Goal: Information Seeking & Learning: Learn about a topic

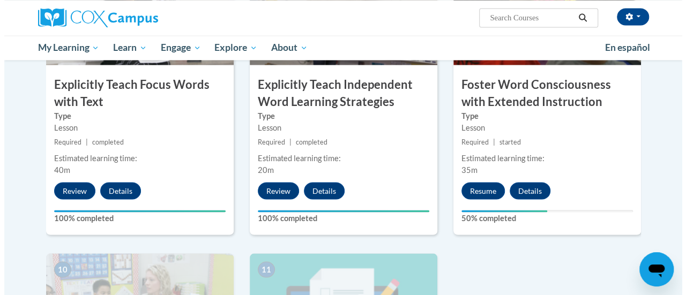
scroll to position [914, 0]
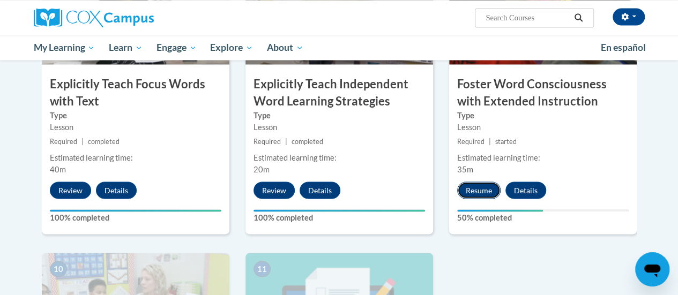
click at [488, 194] on button "Resume" at bounding box center [478, 190] width 43 height 17
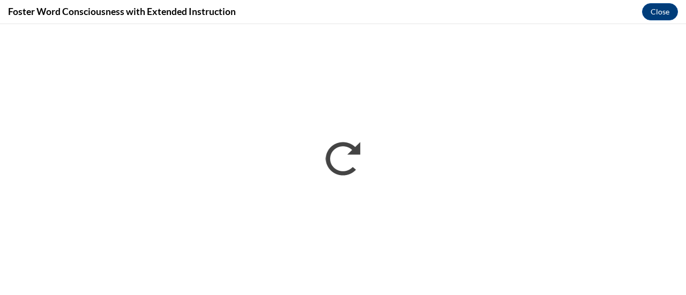
scroll to position [0, 0]
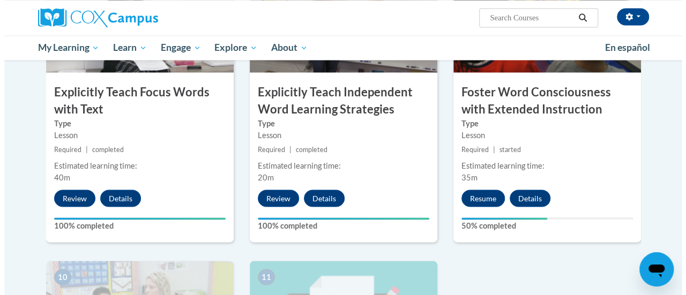
scroll to position [903, 0]
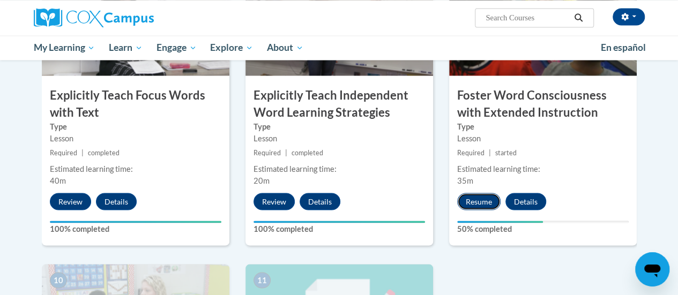
click at [475, 204] on button "Resume" at bounding box center [478, 201] width 43 height 17
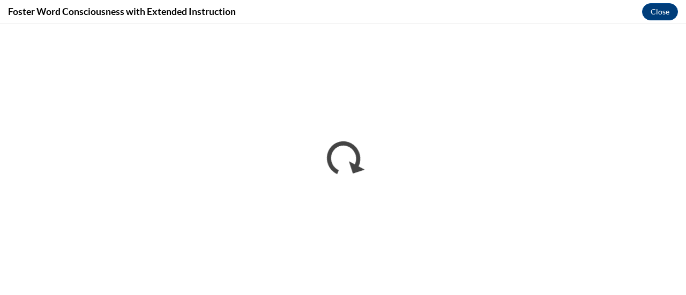
scroll to position [0, 0]
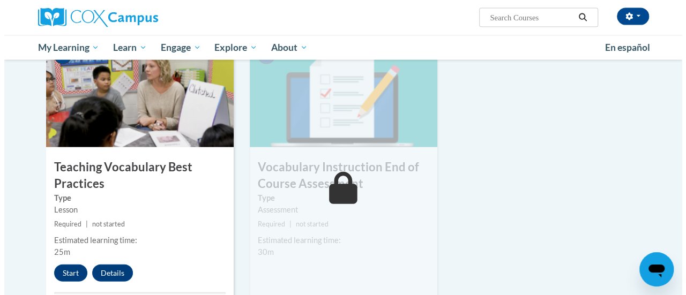
scroll to position [1131, 0]
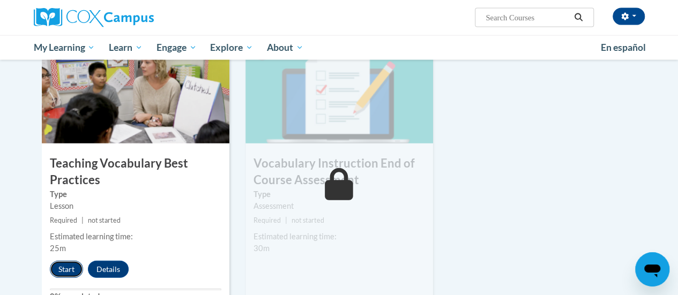
click at [71, 266] on button "Start" at bounding box center [66, 269] width 33 height 17
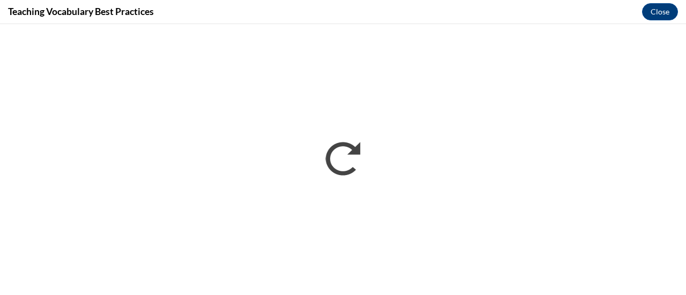
scroll to position [0, 0]
